Goal: Complete application form

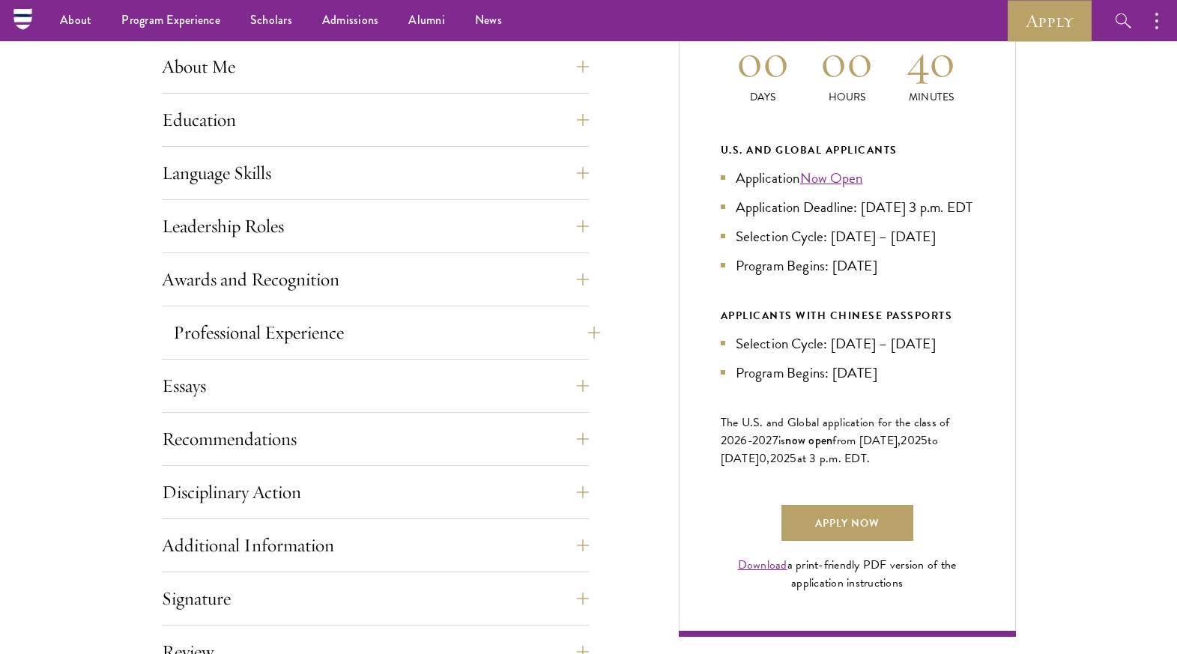
scroll to position [708, 0]
click at [339, 108] on button "Education" at bounding box center [386, 121] width 427 height 36
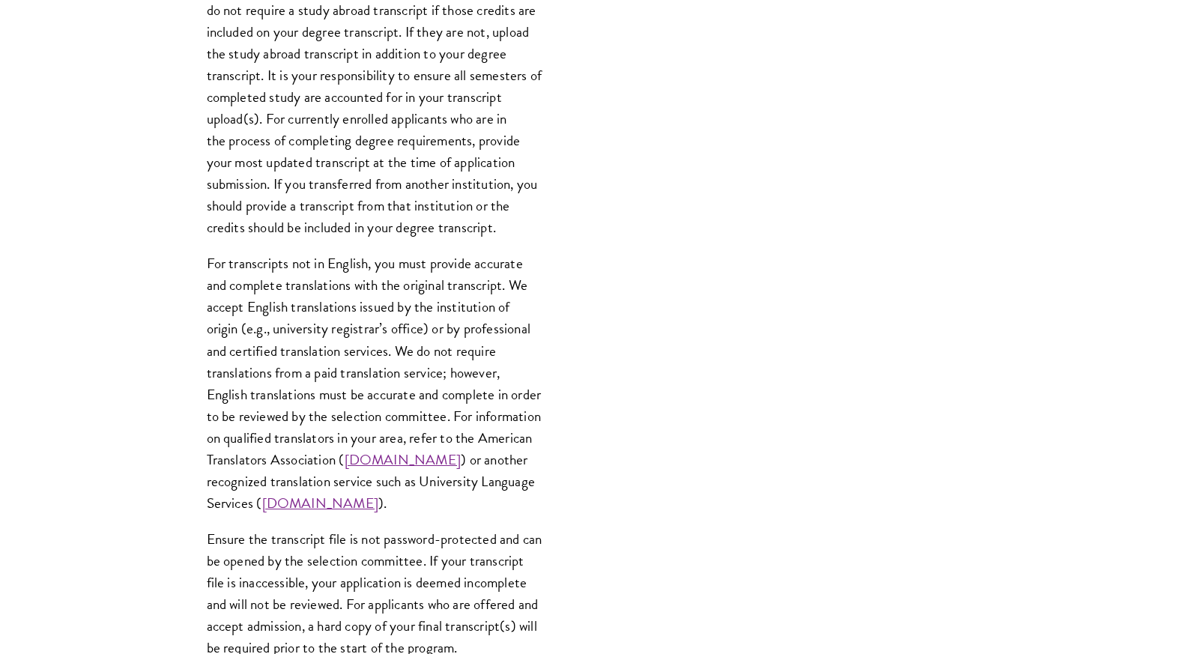
scroll to position [1984, 0]
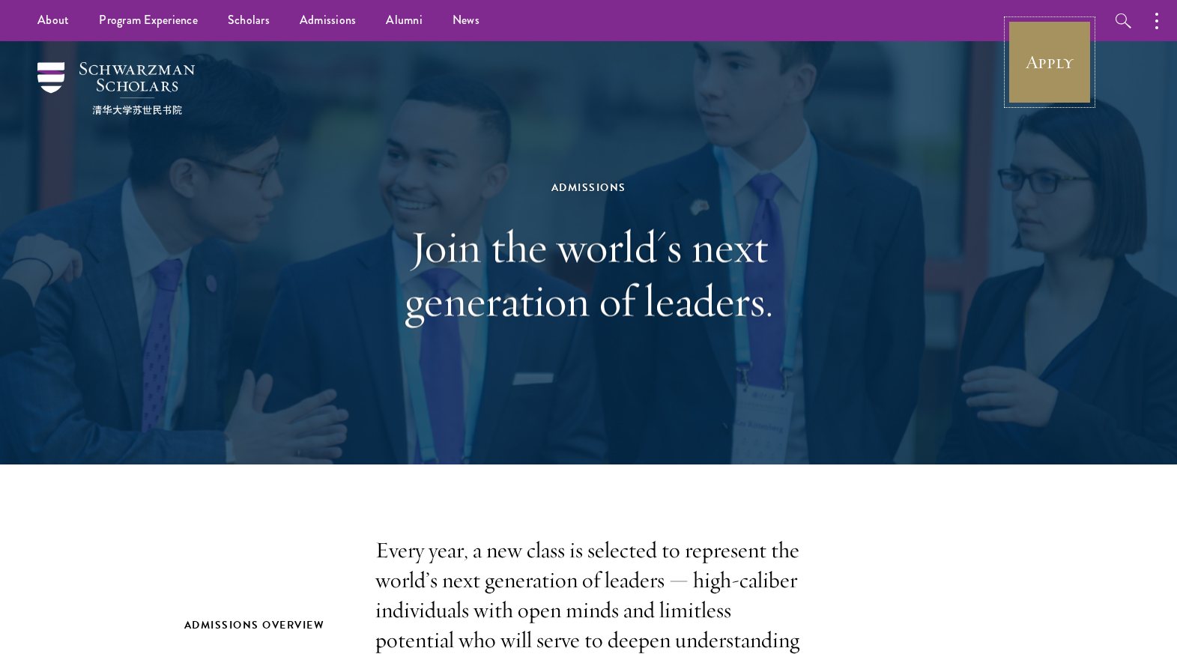
click at [1045, 70] on link "Apply" at bounding box center [1050, 62] width 84 height 84
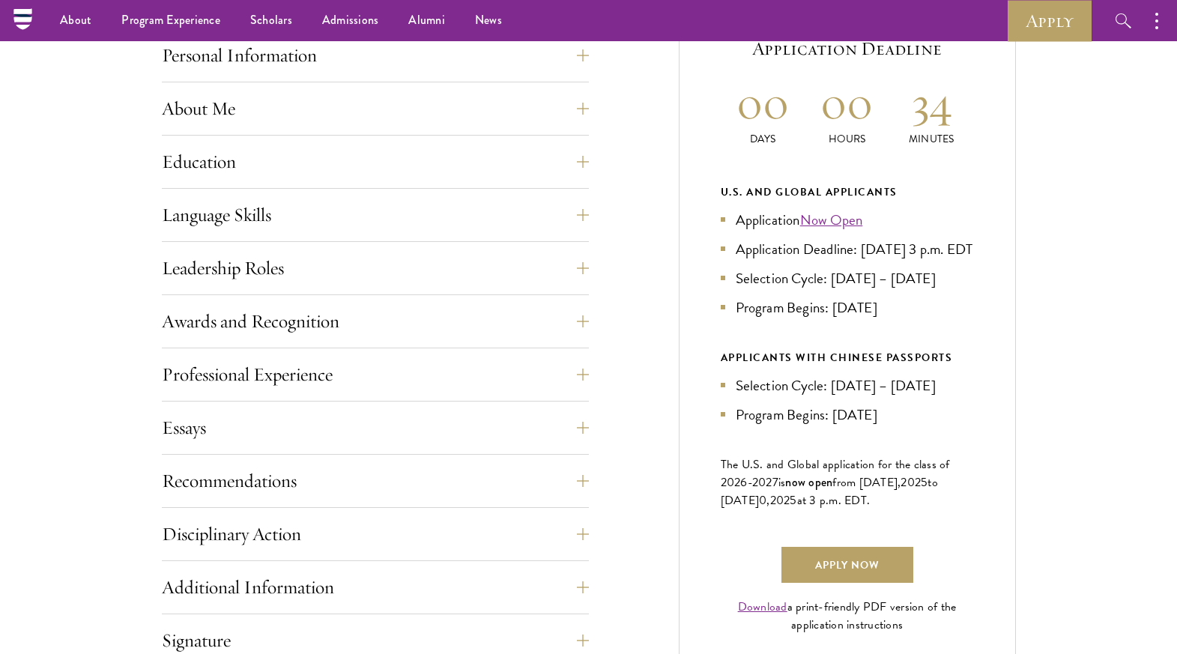
scroll to position [661, 0]
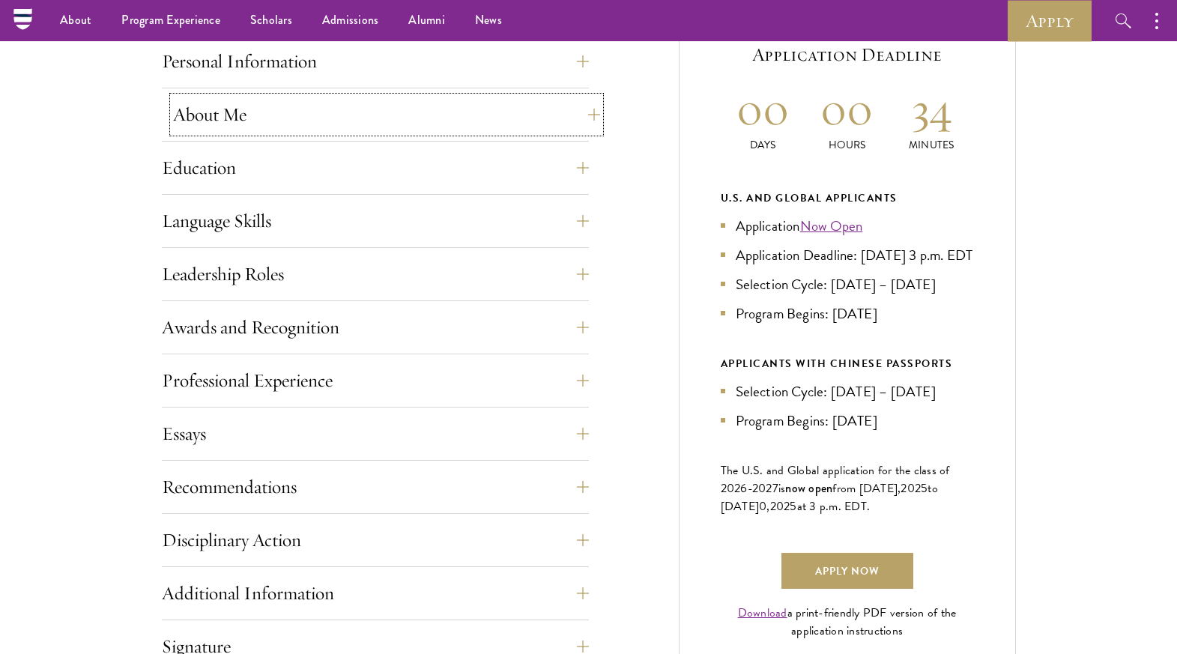
click at [399, 130] on button "About Me" at bounding box center [386, 115] width 427 height 36
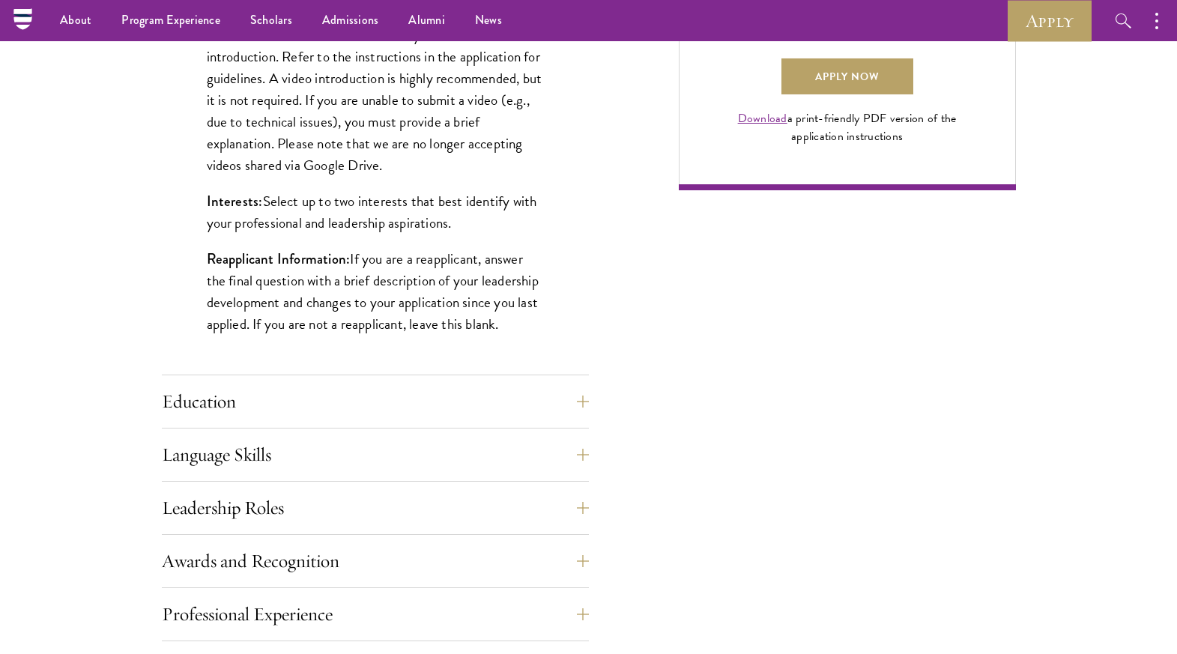
scroll to position [938, 0]
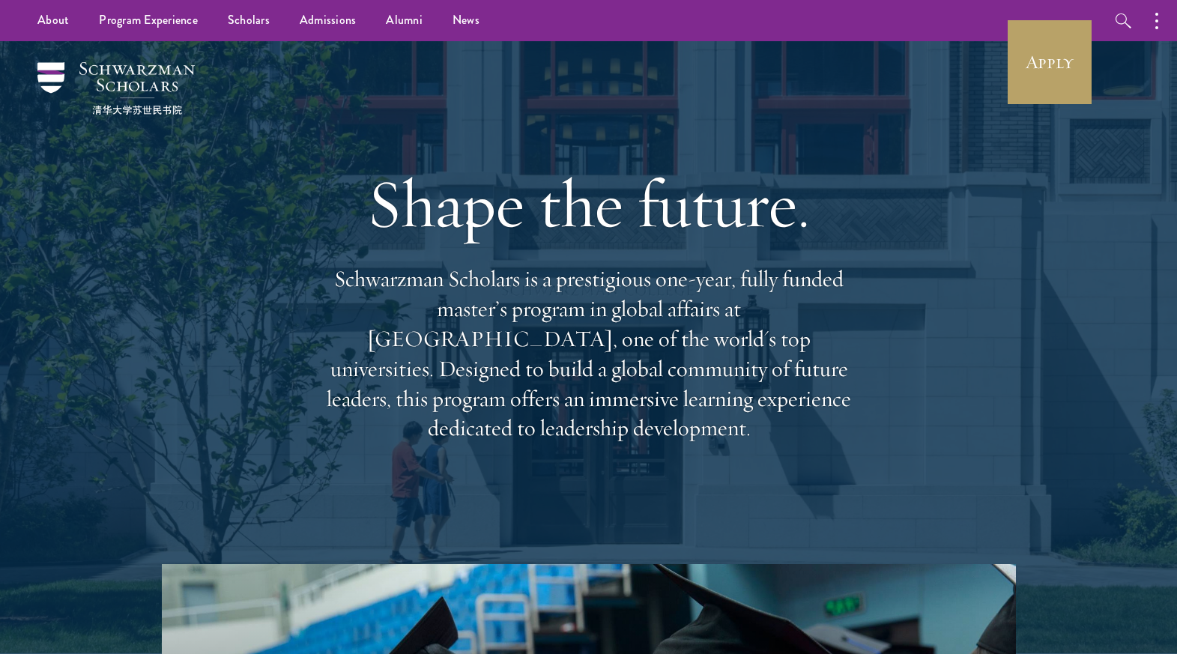
drag, startPoint x: 746, startPoint y: 436, endPoint x: 347, endPoint y: 311, distance: 418.4
click at [347, 311] on p "Schwarzman Scholars is a prestigious one-year, fully funded master’s program in…" at bounding box center [588, 353] width 539 height 179
click at [747, 411] on p "Schwarzman Scholars is a prestigious one-year, fully funded master’s program in…" at bounding box center [588, 353] width 539 height 179
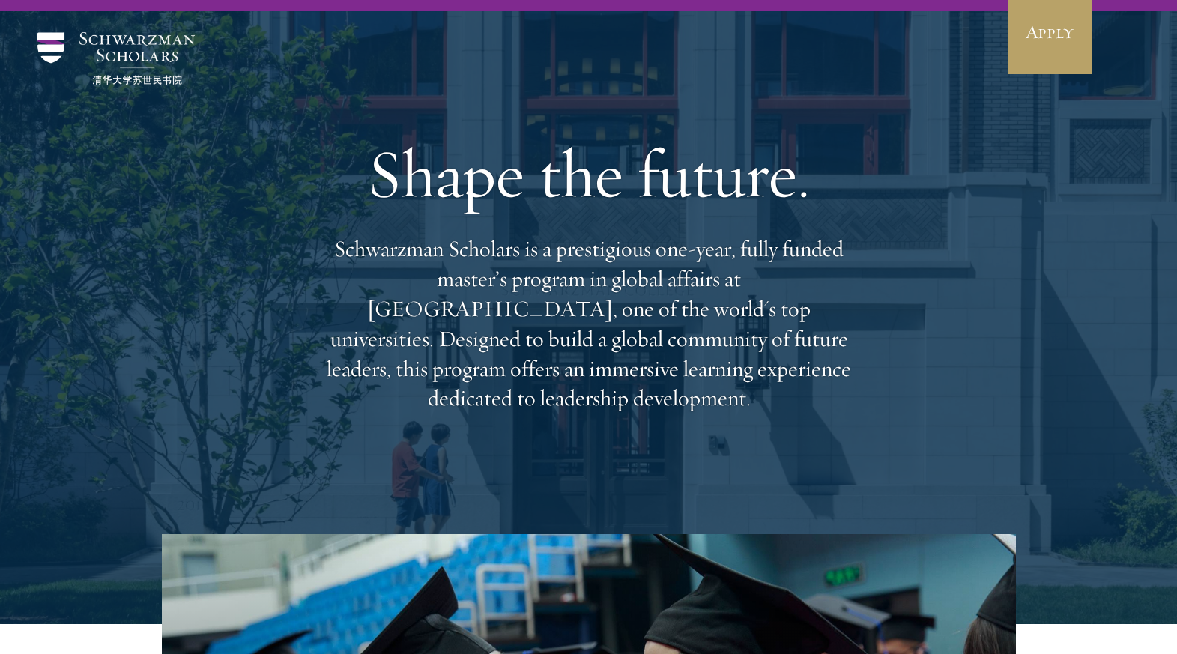
scroll to position [10, 0]
